Goal: Navigation & Orientation: Find specific page/section

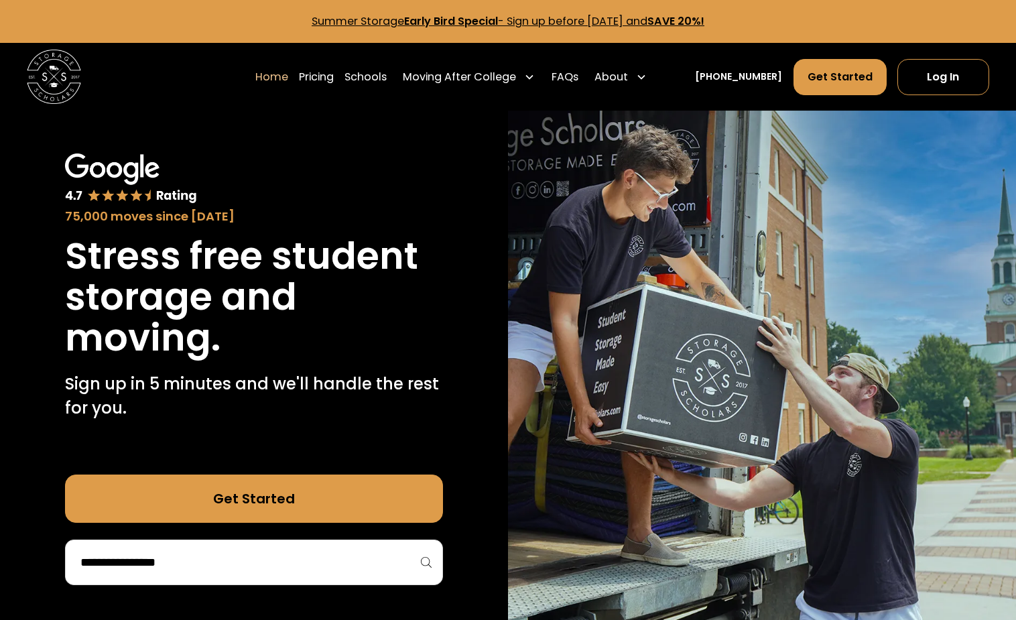
click at [336, 569] on input "search" at bounding box center [254, 562] width 350 height 23
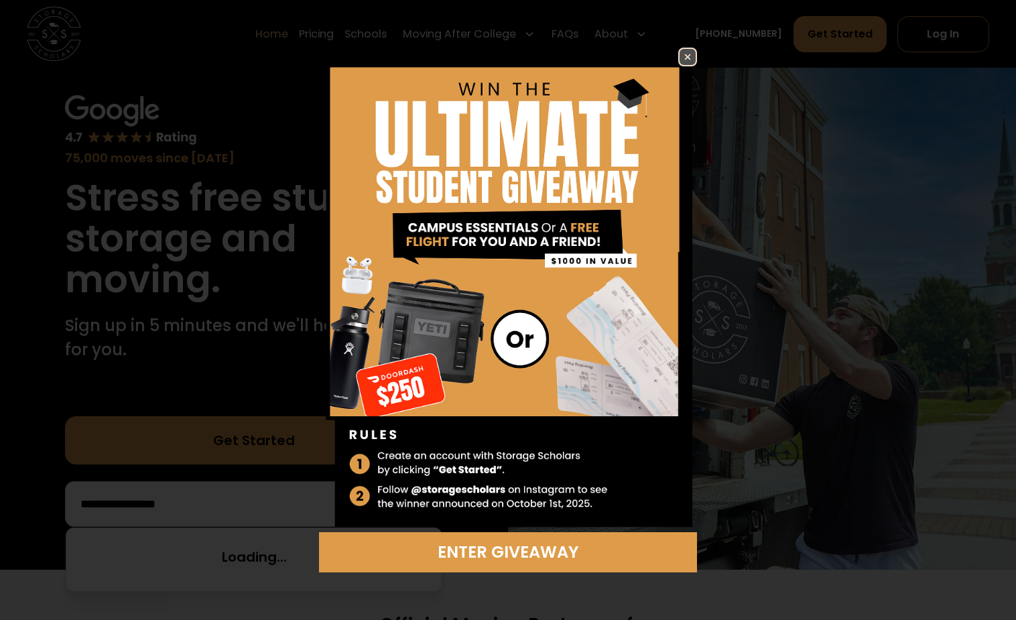
scroll to position [71, 0]
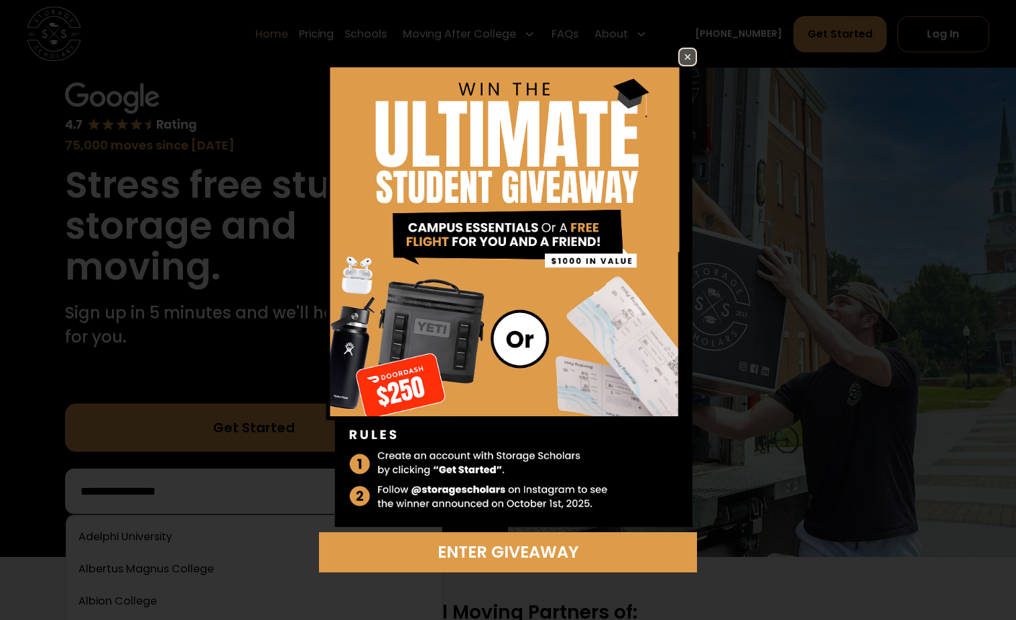
click at [683, 50] on img at bounding box center [687, 57] width 16 height 16
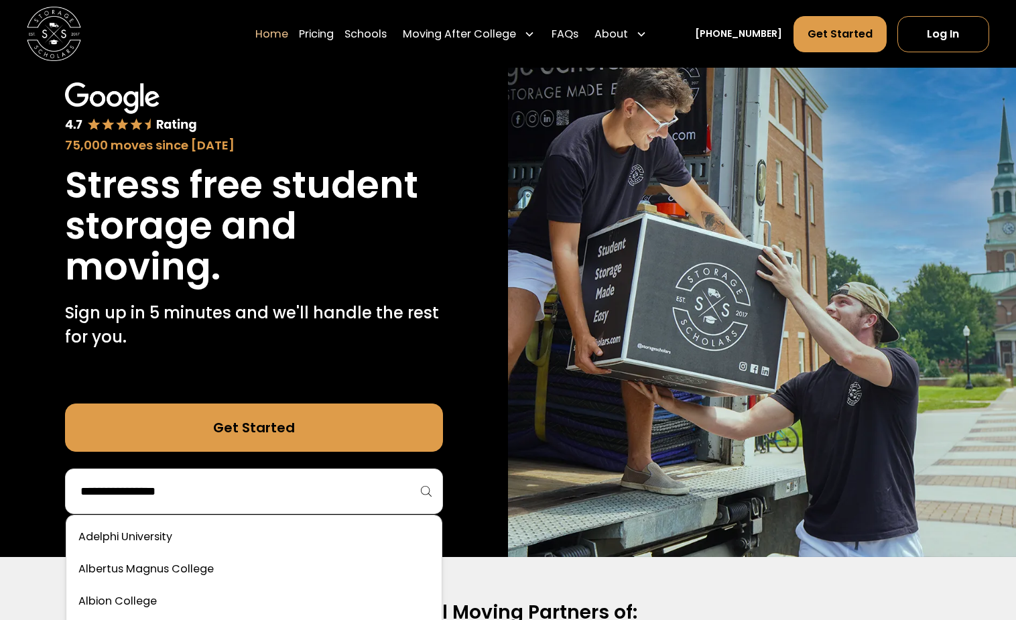
click at [338, 496] on input "search" at bounding box center [254, 491] width 350 height 23
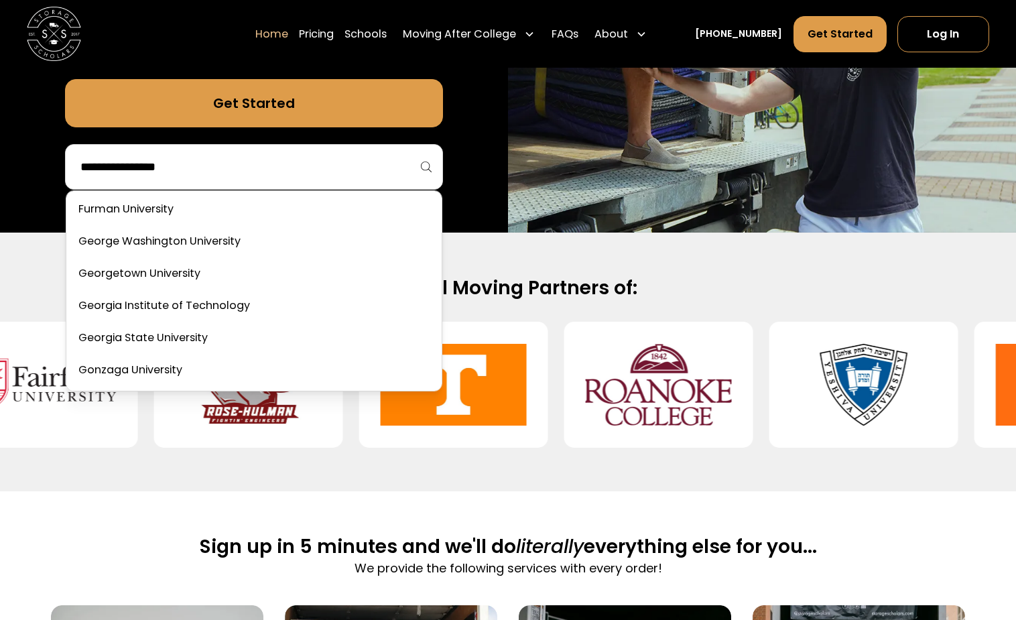
scroll to position [2315, 0]
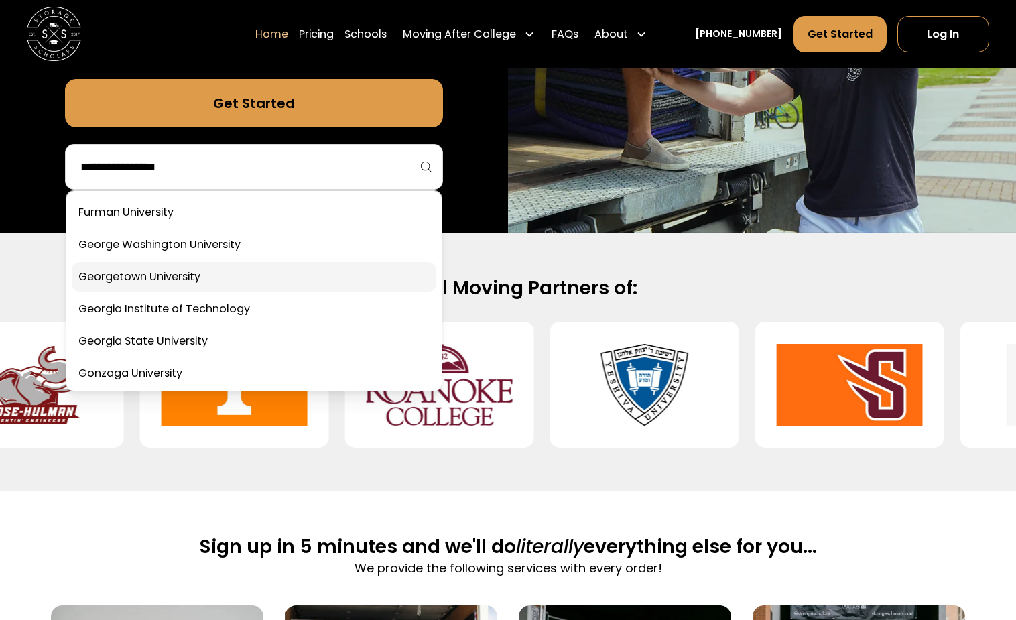
click at [332, 278] on link at bounding box center [254, 276] width 364 height 29
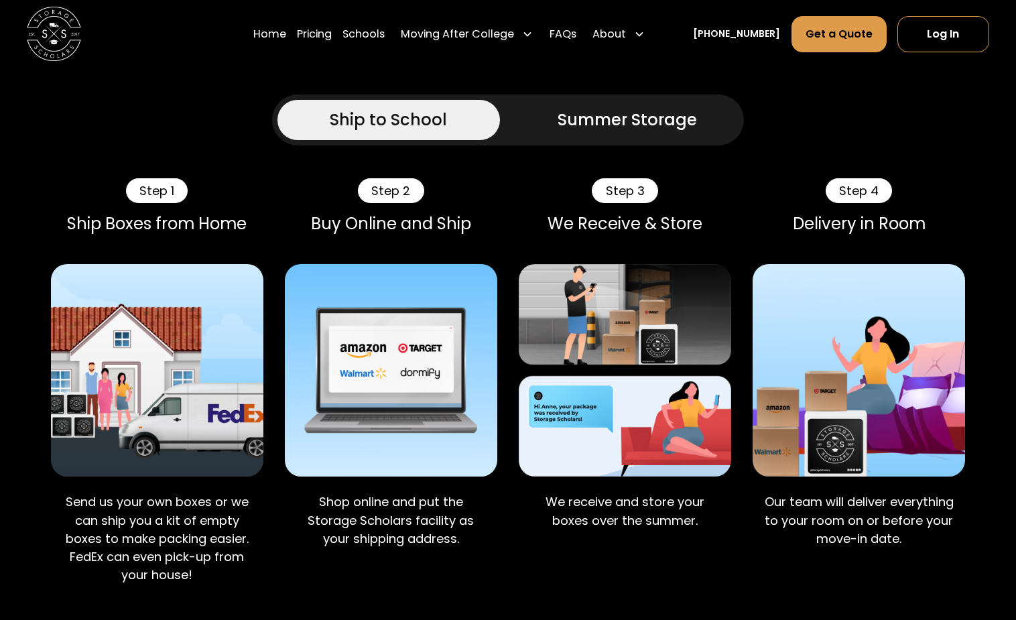
scroll to position [981, 0]
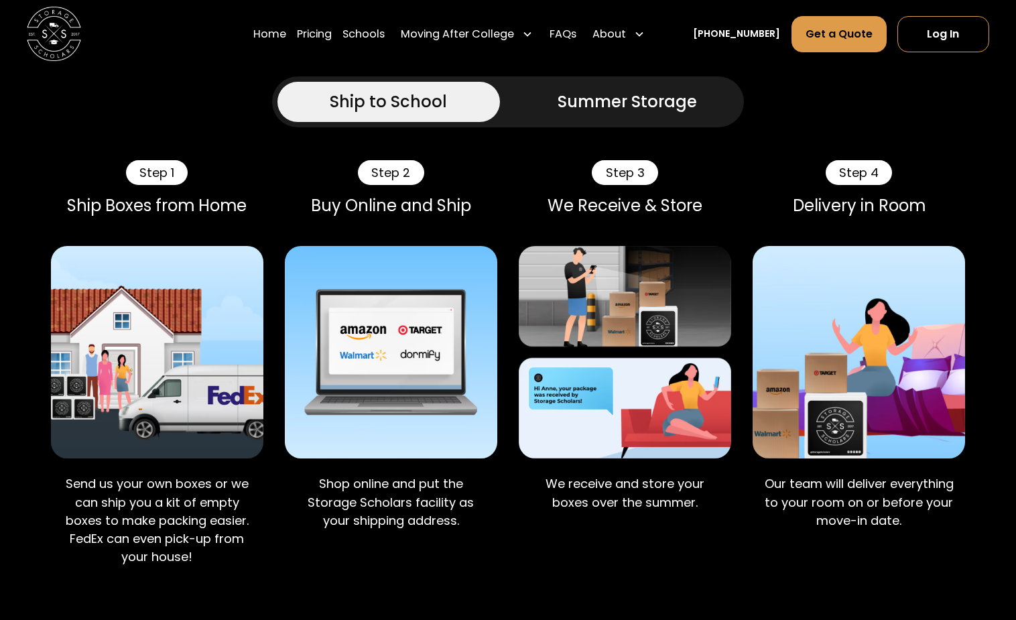
click at [557, 114] on div "Summer Storage" at bounding box center [626, 102] width 139 height 24
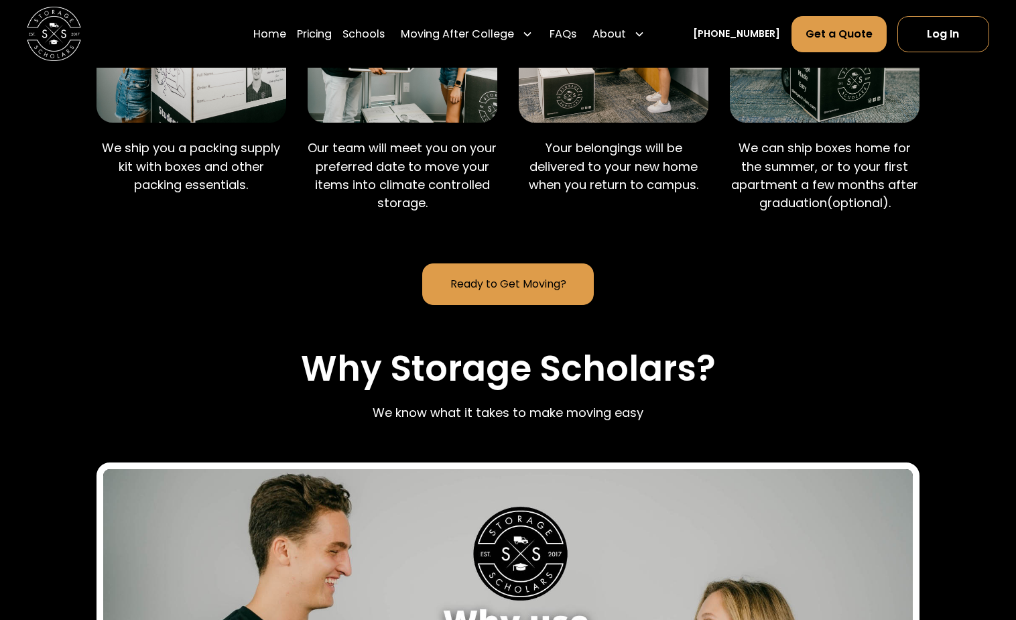
scroll to position [1327, 0]
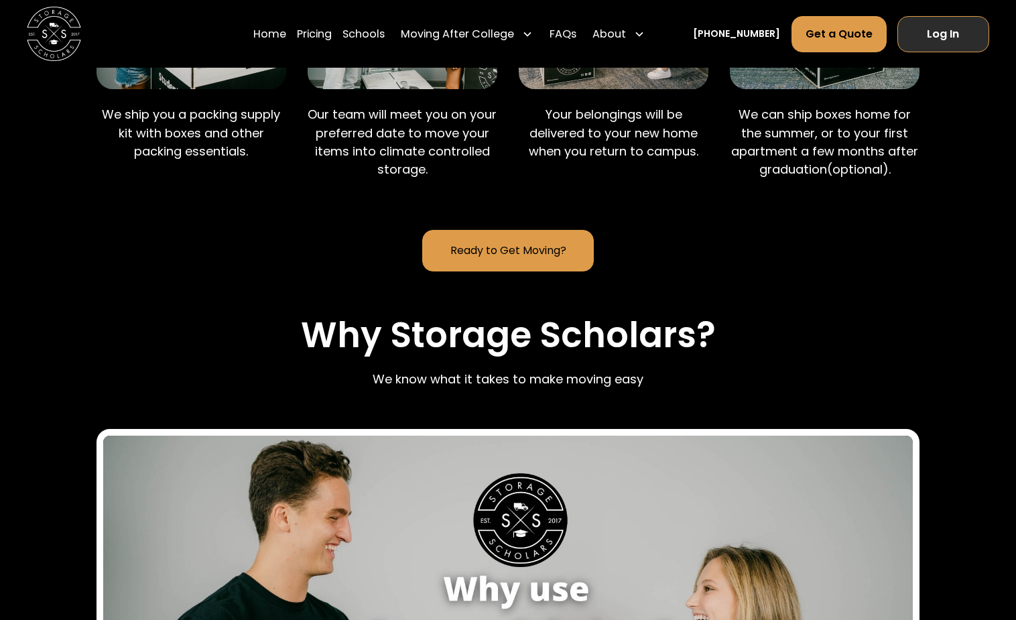
click at [956, 41] on link "Log In" at bounding box center [943, 33] width 92 height 36
